Goal: Information Seeking & Learning: Check status

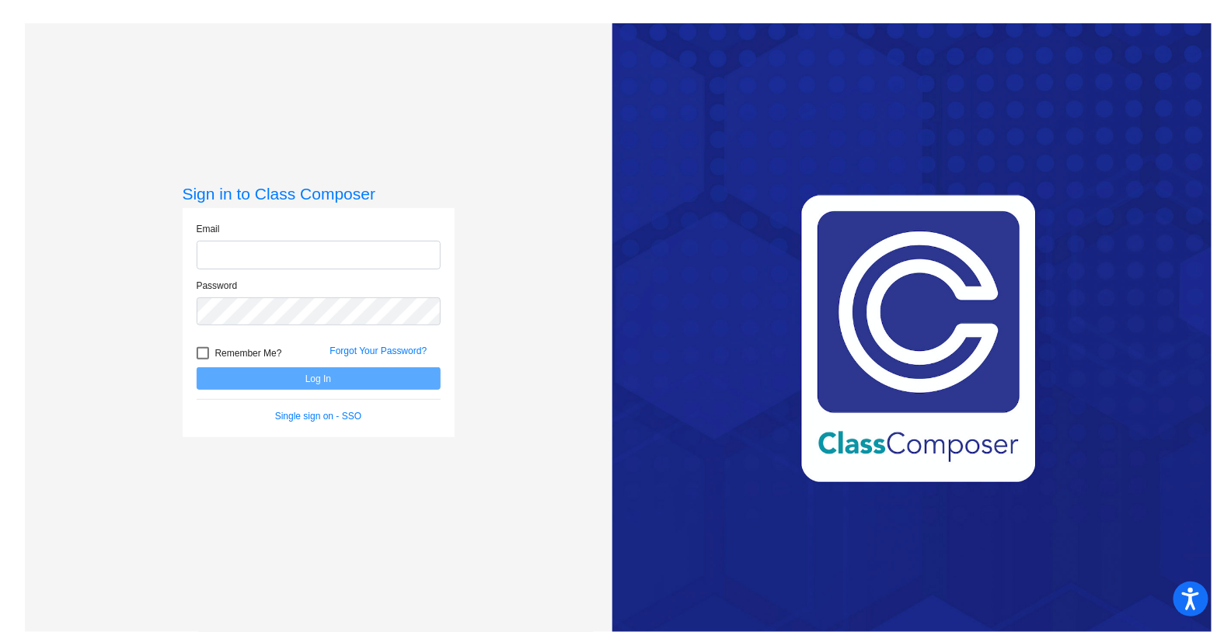
type input "[PERSON_NAME][EMAIL_ADDRESS][PERSON_NAME][DOMAIN_NAME]"
click at [398, 375] on button "Log In" at bounding box center [319, 379] width 244 height 23
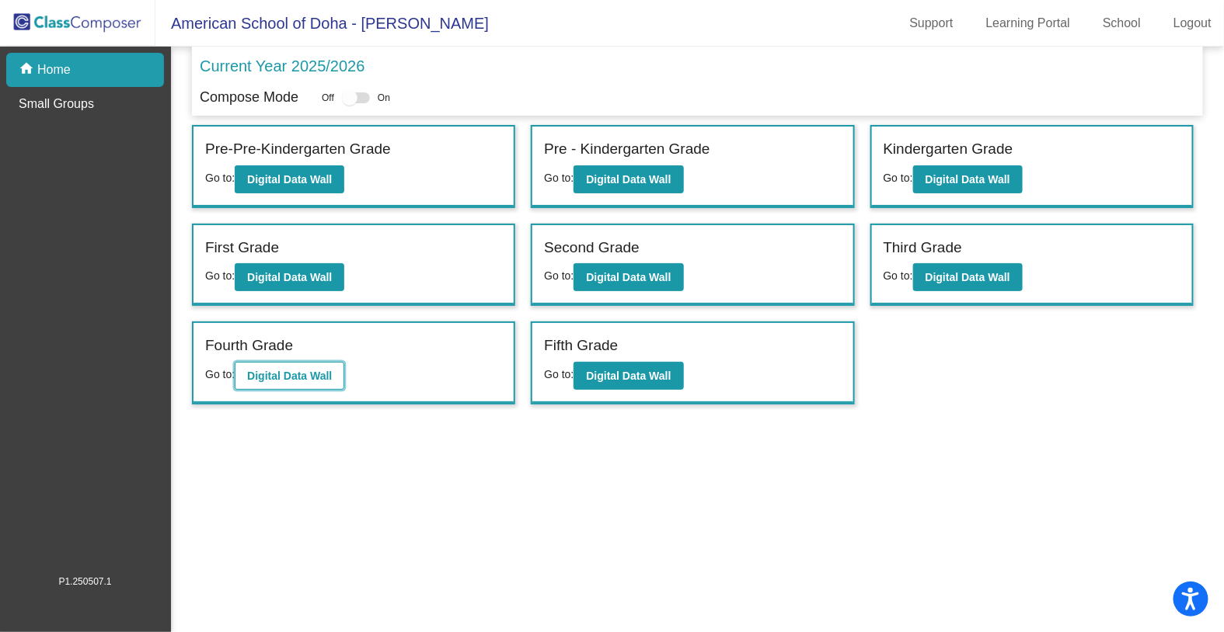
click at [291, 370] on b "Digital Data Wall" at bounding box center [289, 376] width 85 height 12
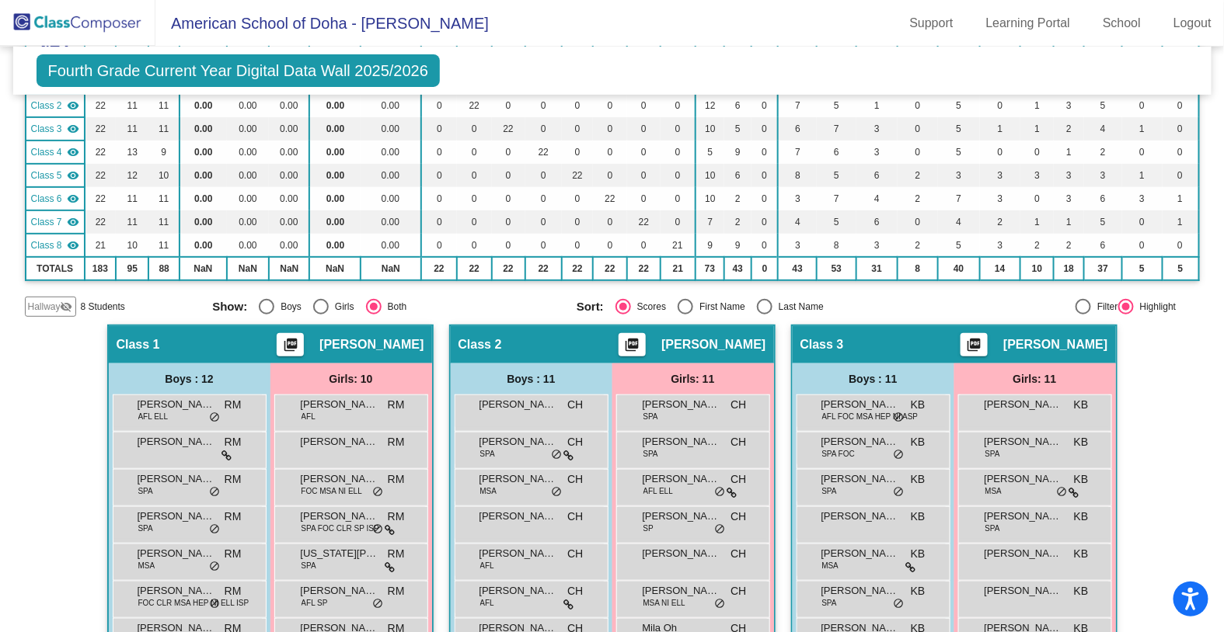
scroll to position [25, 0]
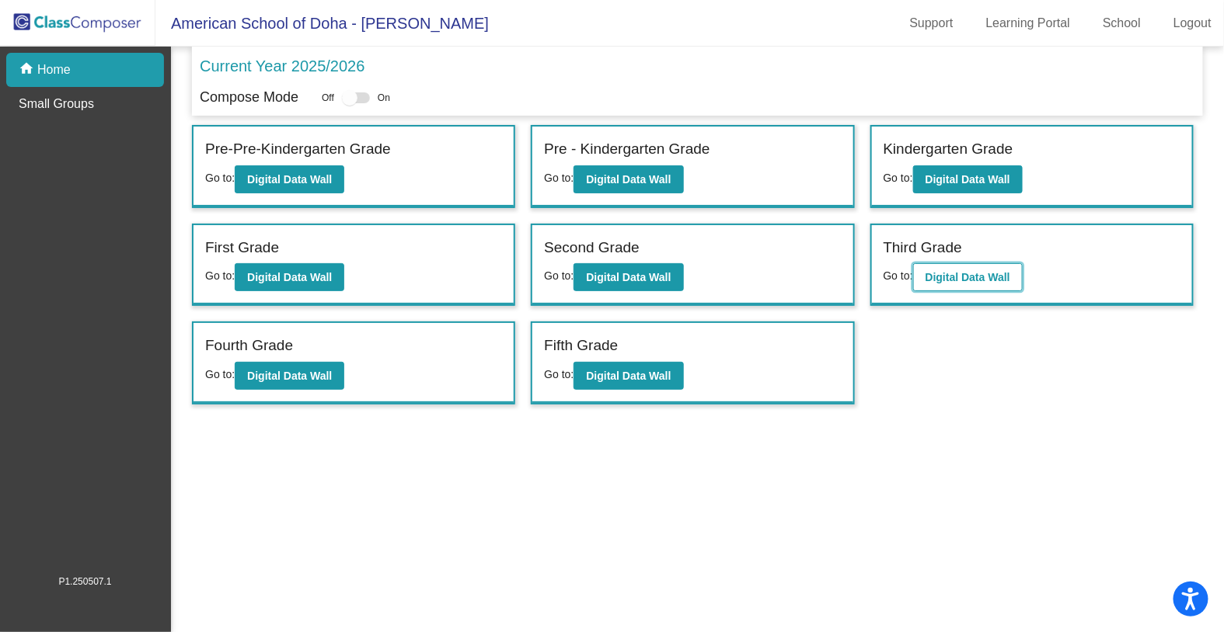
click at [942, 271] on b "Digital Data Wall" at bounding box center [967, 277] width 85 height 12
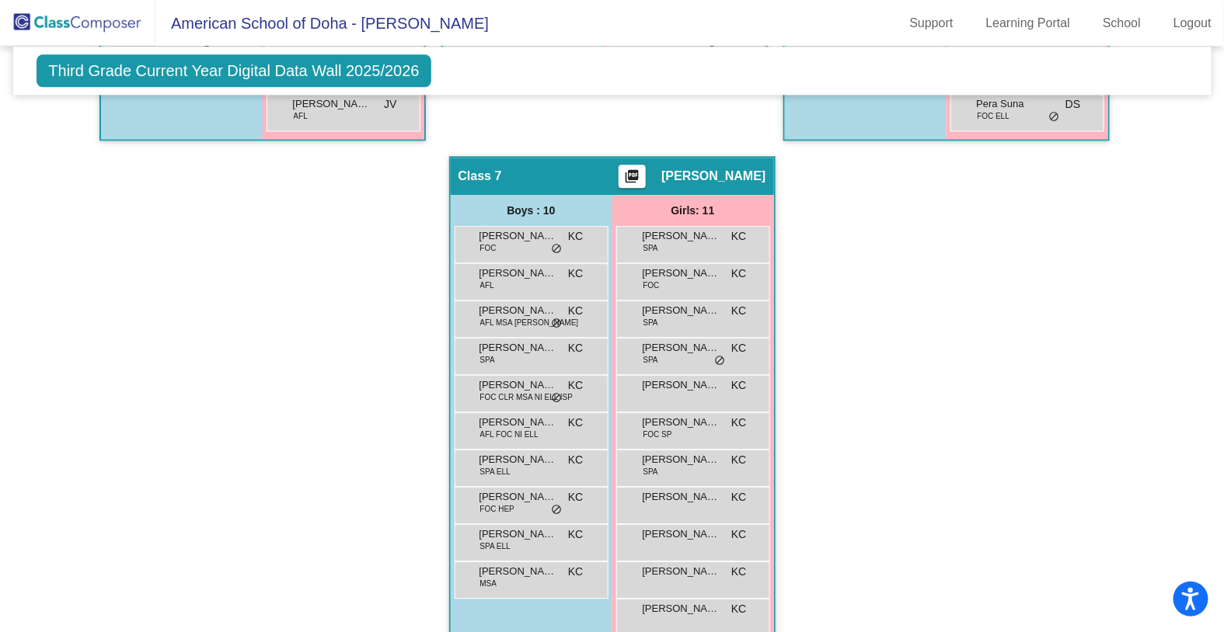
scroll to position [1400, 0]
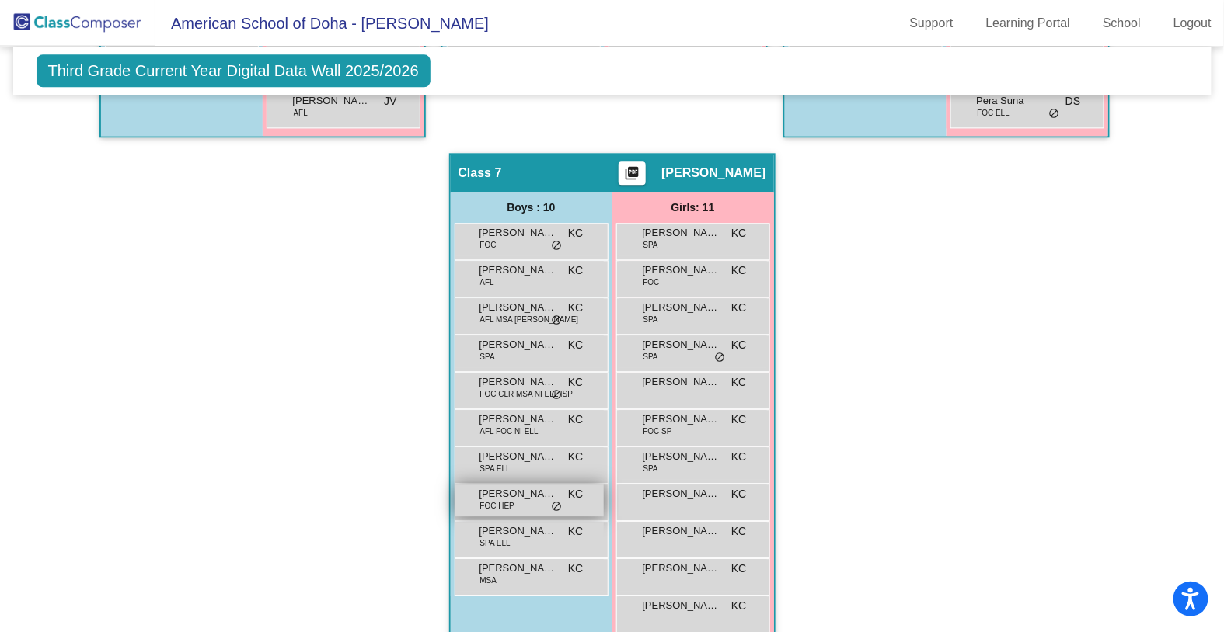
click at [531, 495] on span "[PERSON_NAME]" at bounding box center [518, 494] width 78 height 16
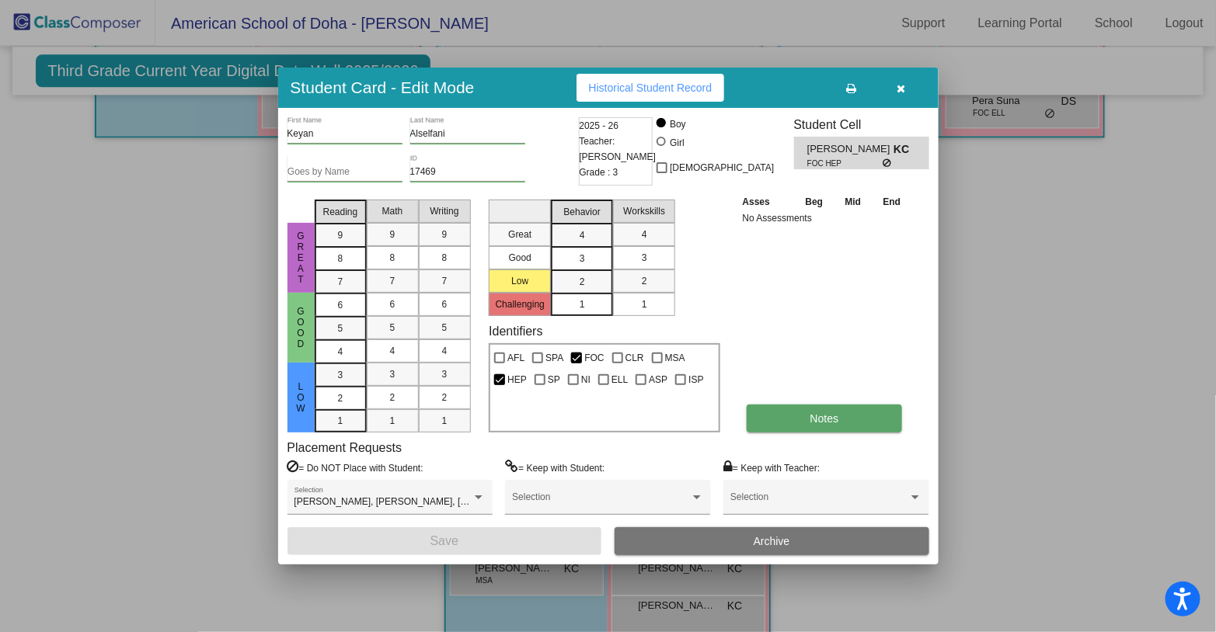
click at [824, 416] on span "Notes" at bounding box center [824, 419] width 29 height 12
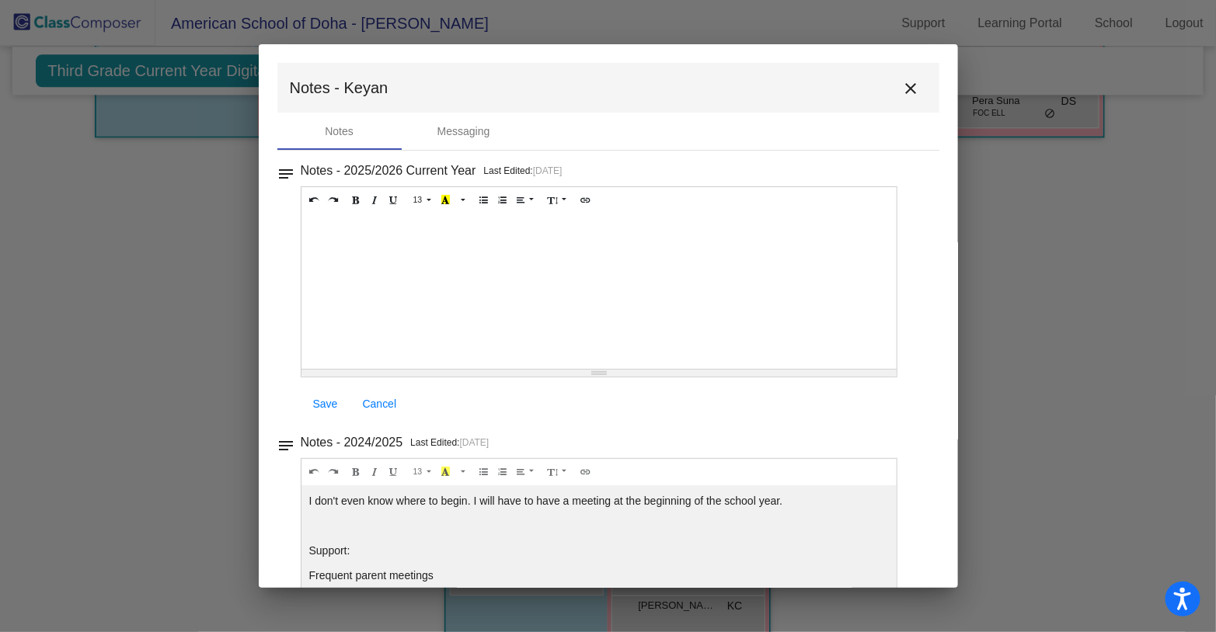
click at [909, 89] on mat-icon "close" at bounding box center [911, 88] width 19 height 19
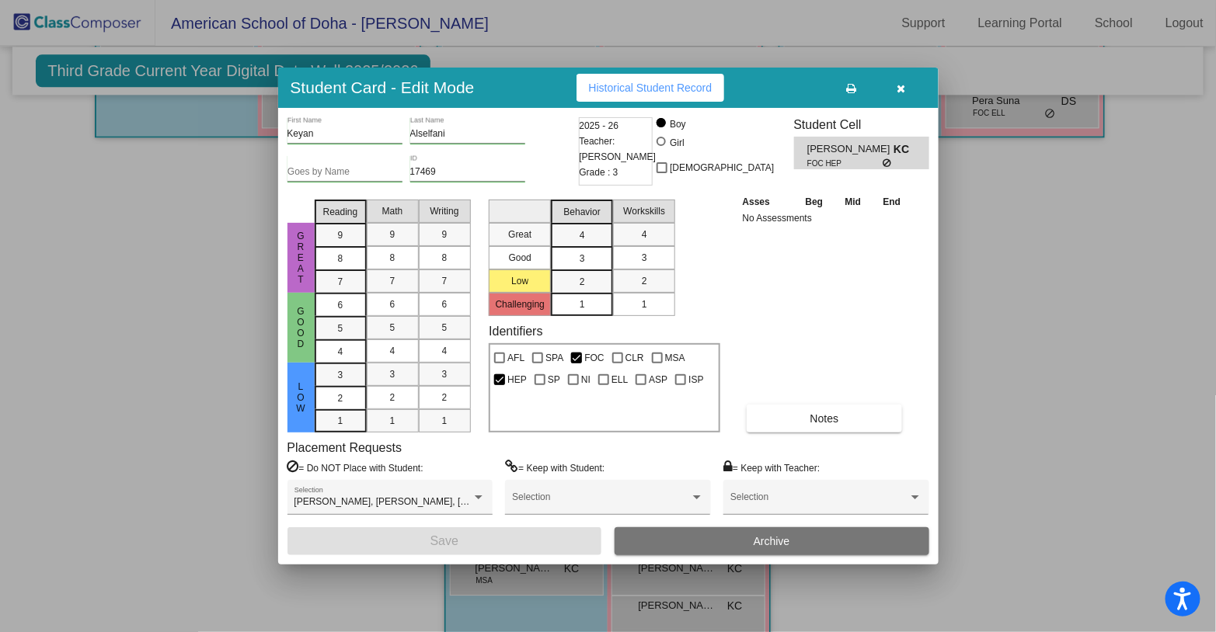
click at [899, 89] on icon "button" at bounding box center [901, 88] width 9 height 11
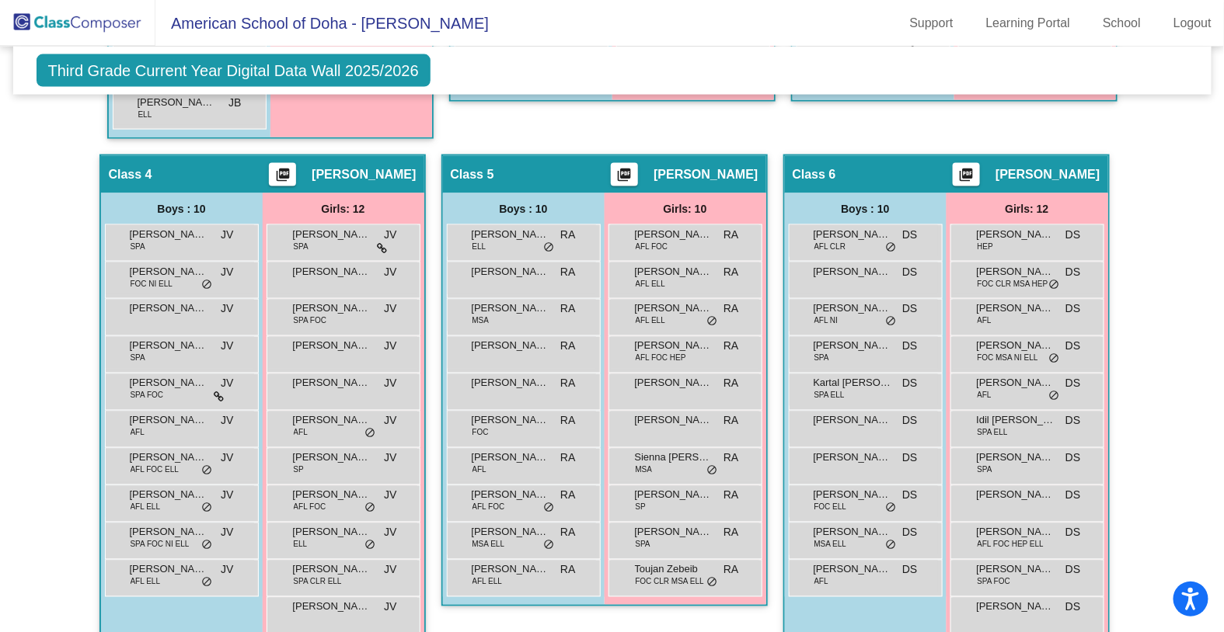
scroll to position [852, 0]
